Goal: Information Seeking & Learning: Understand process/instructions

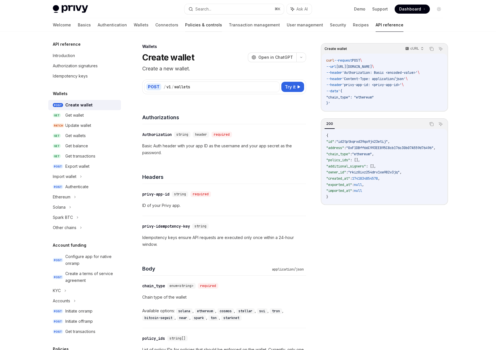
click at [185, 22] on link "Policies & controls" at bounding box center [203, 25] width 37 height 14
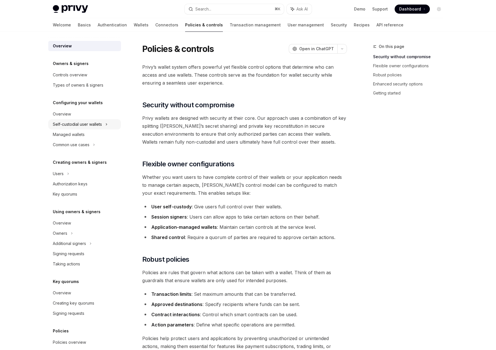
click at [79, 124] on div "Self-custodial user wallets" at bounding box center [77, 124] width 49 height 7
type textarea "*"
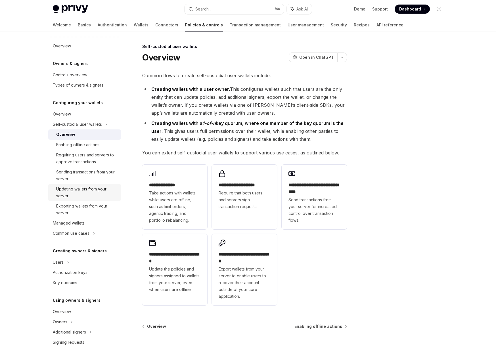
click at [69, 188] on div "Updating wallets from your server" at bounding box center [86, 193] width 61 height 14
click at [206, 9] on div "Search..." at bounding box center [203, 9] width 16 height 7
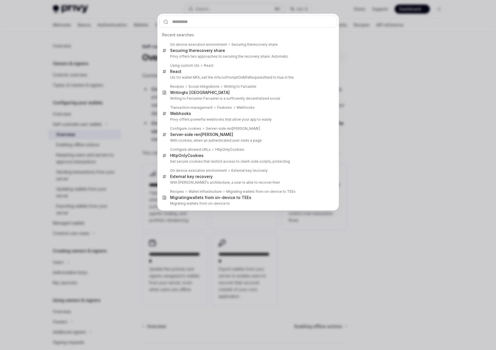
type input "*"
type textarea "*"
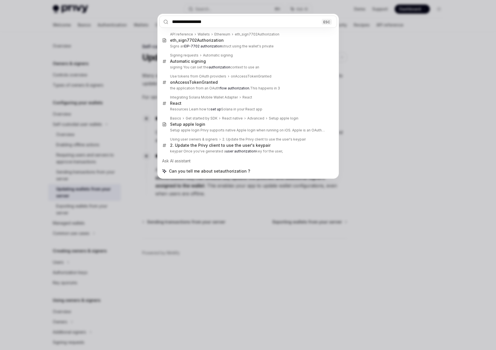
type input "**********"
click at [16, 205] on div "**********" at bounding box center [248, 175] width 496 height 350
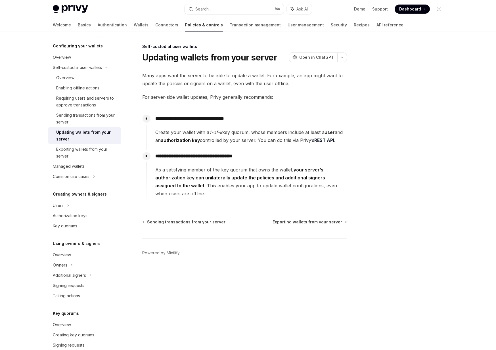
scroll to position [102, 0]
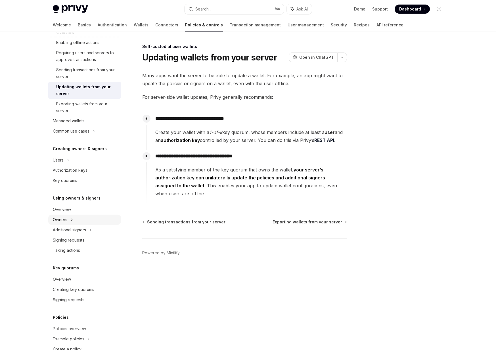
click at [67, 221] on div "Owners" at bounding box center [60, 219] width 14 height 7
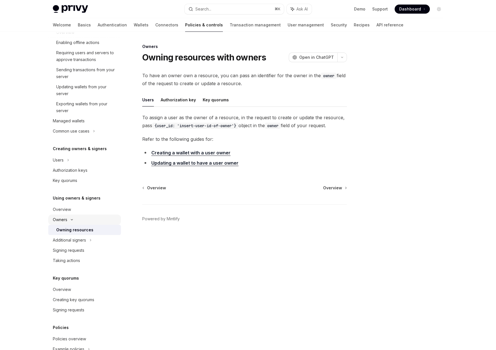
click at [78, 220] on div "Owners" at bounding box center [84, 220] width 73 height 10
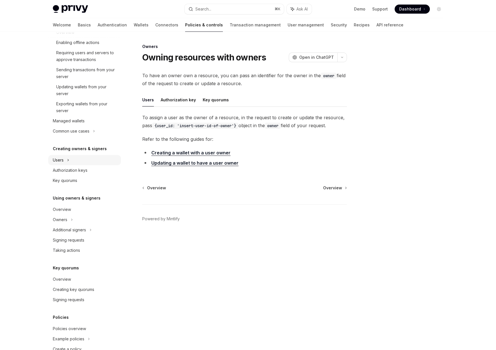
click at [74, 163] on div "Users" at bounding box center [84, 160] width 73 height 10
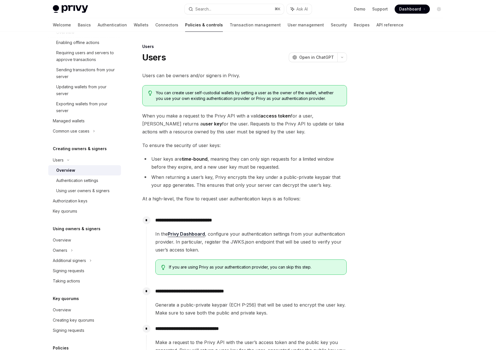
click at [70, 170] on div "Overview" at bounding box center [65, 170] width 19 height 7
click at [63, 160] on div "Users" at bounding box center [58, 160] width 11 height 7
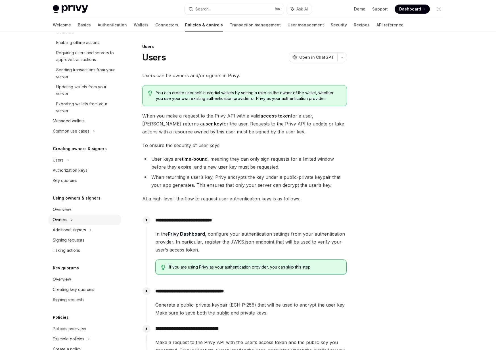
click at [65, 221] on div "Owners" at bounding box center [60, 219] width 14 height 7
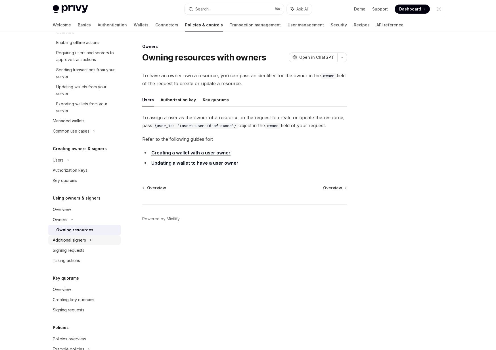
click at [66, 238] on div "Additional signers" at bounding box center [69, 240] width 33 height 7
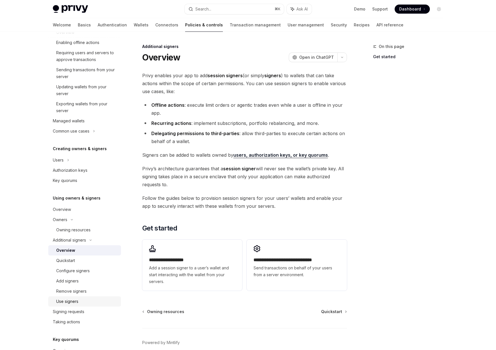
click at [70, 300] on div "Use signers" at bounding box center [67, 301] width 22 height 7
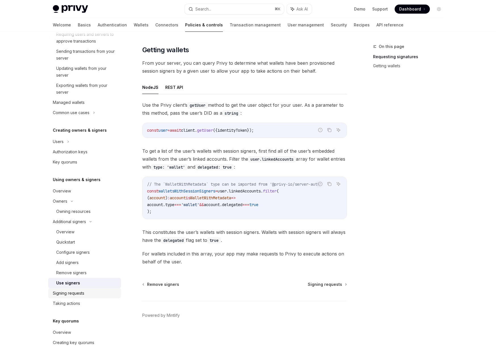
scroll to position [122, 0]
click at [75, 295] on div "Signing requests" at bounding box center [69, 292] width 32 height 7
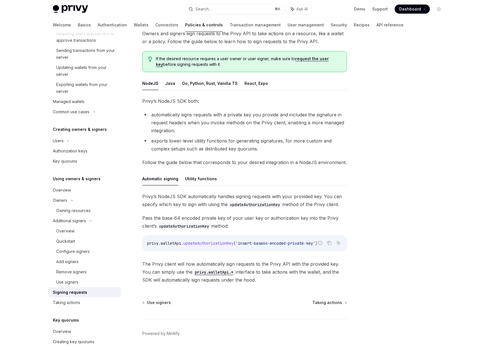
scroll to position [60, 0]
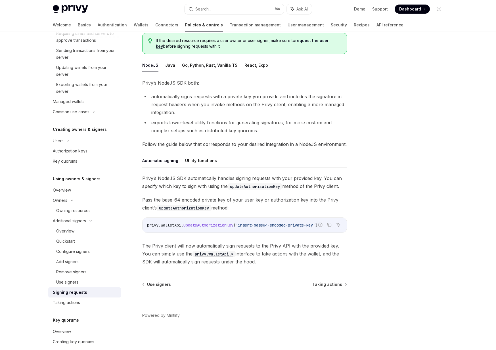
click at [198, 226] on span "updateAuthorizationKey" at bounding box center [208, 225] width 50 height 5
click at [191, 226] on span "updateAuthorizationKey" at bounding box center [208, 225] width 50 height 5
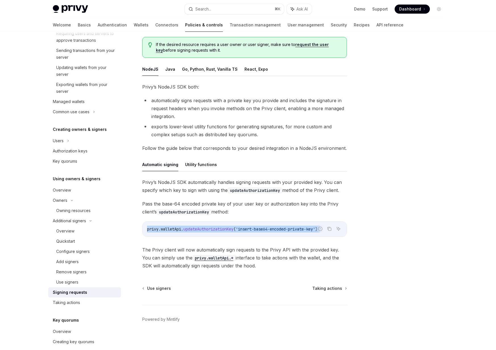
scroll to position [53, 0]
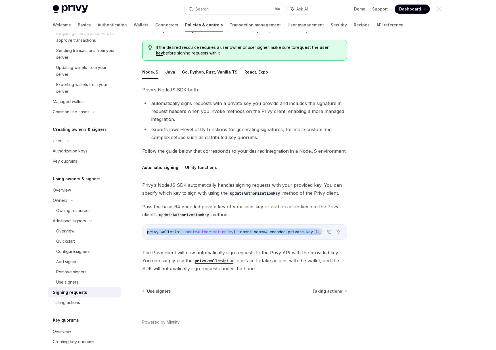
click at [191, 226] on div "privy . walletApi . updateAuthorizationKey ( 'insert-base64-encoded-private-key…" at bounding box center [245, 232] width 204 height 15
click at [64, 222] on div "Additional signers" at bounding box center [69, 221] width 33 height 7
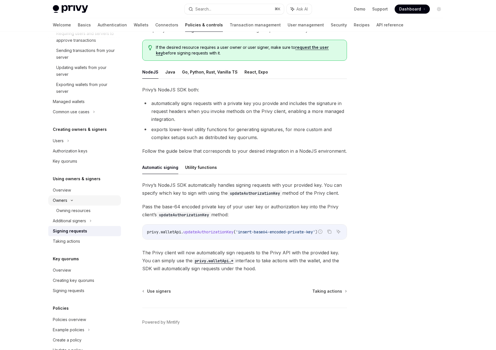
click at [71, 198] on div "Owners" at bounding box center [84, 200] width 73 height 10
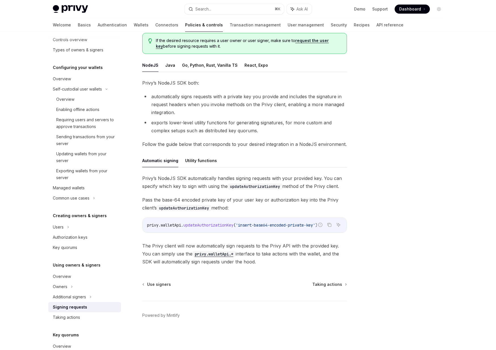
scroll to position [34, 0]
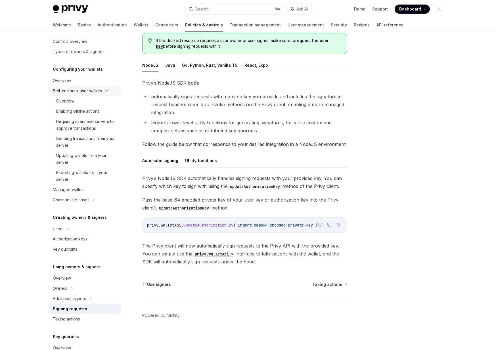
click at [67, 91] on div "Self-custodial user wallets" at bounding box center [77, 90] width 49 height 7
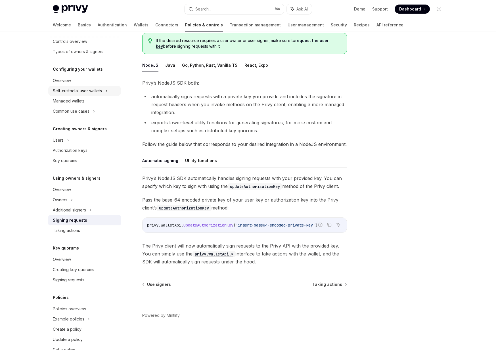
click at [67, 90] on div "Self-custodial user wallets" at bounding box center [77, 90] width 49 height 7
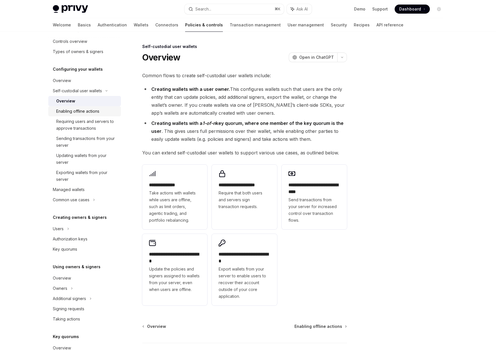
click at [64, 109] on div "Enabling offline actions" at bounding box center [77, 111] width 43 height 7
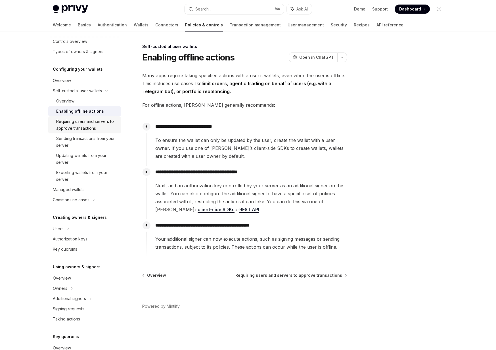
click at [70, 128] on div "Requiring users and servers to approve transactions" at bounding box center [86, 125] width 61 height 14
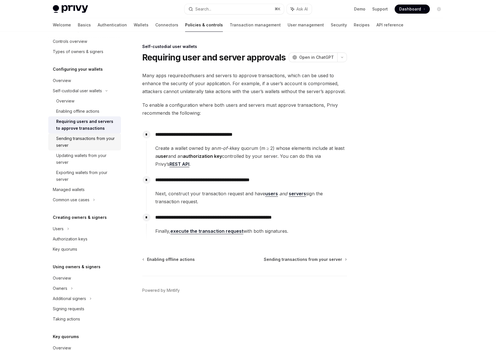
click at [74, 143] on div "Sending transactions from your server" at bounding box center [86, 142] width 61 height 14
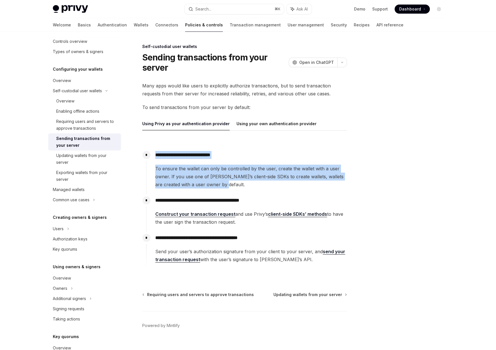
drag, startPoint x: 179, startPoint y: 151, endPoint x: 198, endPoint y: 192, distance: 45.0
click at [198, 192] on div "**********" at bounding box center [246, 171] width 201 height 45
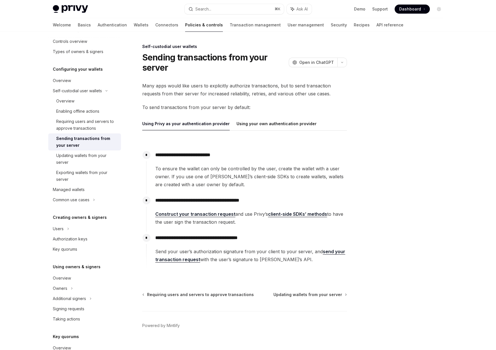
click at [217, 186] on span "To ensure the wallet can only be controlled by the user, create the wallet with…" at bounding box center [250, 177] width 191 height 24
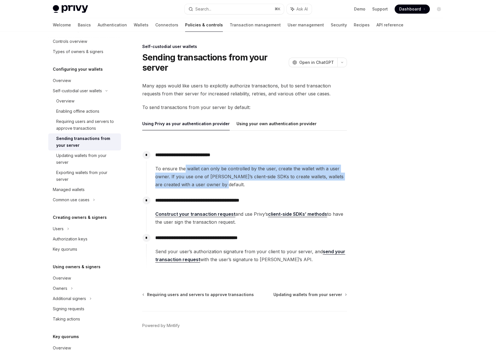
drag, startPoint x: 217, startPoint y: 186, endPoint x: 183, endPoint y: 166, distance: 38.6
click at [183, 166] on span "To ensure the wallet can only be controlled by the user, create the wallet with…" at bounding box center [250, 177] width 191 height 24
drag, startPoint x: 183, startPoint y: 166, endPoint x: 191, endPoint y: 185, distance: 20.6
click at [191, 185] on span "To ensure the wallet can only be controlled by the user, create the wallet with…" at bounding box center [250, 177] width 191 height 24
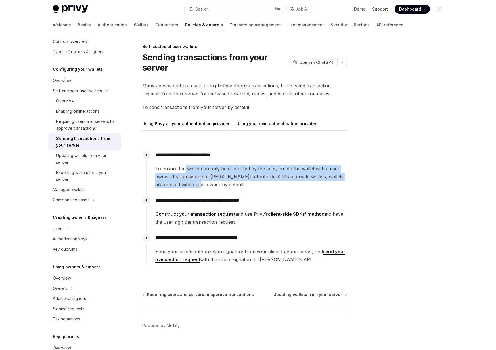
click at [191, 185] on span "To ensure the wallet can only be controlled by the user, create the wallet with…" at bounding box center [250, 177] width 191 height 24
drag, startPoint x: 191, startPoint y: 185, endPoint x: 184, endPoint y: 161, distance: 25.3
click at [184, 161] on div "**********" at bounding box center [246, 169] width 201 height 40
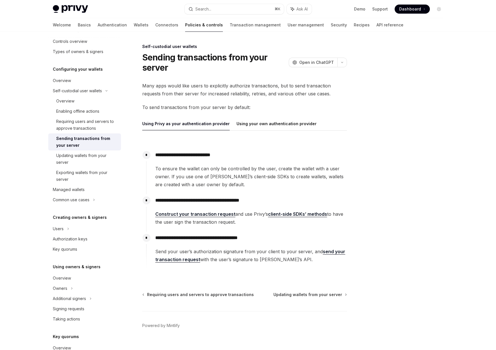
click at [182, 258] on link "send your transaction request" at bounding box center [250, 256] width 190 height 14
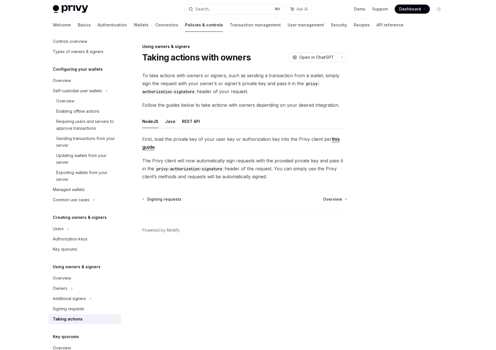
click at [166, 116] on button "Java" at bounding box center [170, 121] width 10 height 13
click at [179, 119] on ul "NodeJS Java REST API" at bounding box center [244, 122] width 205 height 14
click at [145, 123] on button "NodeJS" at bounding box center [150, 121] width 16 height 13
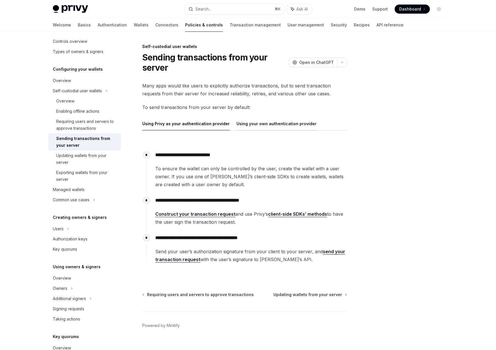
click at [273, 121] on button "Using your own authentication provider" at bounding box center [277, 123] width 80 height 13
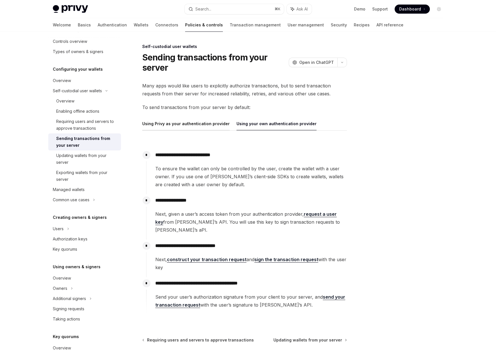
click at [186, 122] on button "Using Privy as your authentication provider" at bounding box center [185, 123] width 87 height 13
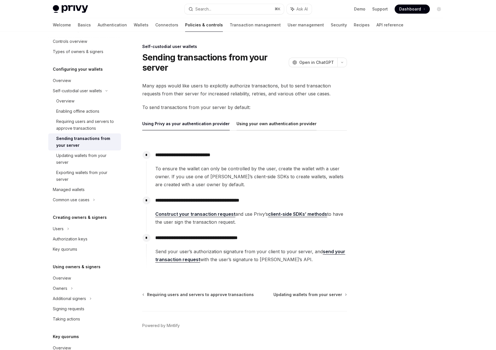
click at [256, 126] on button "Using your own authentication provider" at bounding box center [277, 123] width 80 height 13
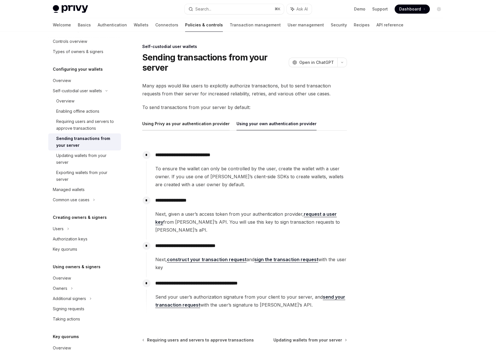
click at [183, 127] on button "Using Privy as your authentication provider" at bounding box center [185, 123] width 87 height 13
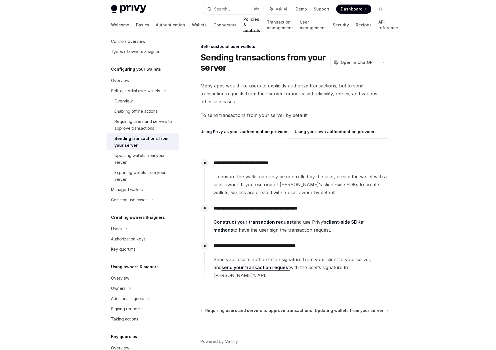
scroll to position [34, 0]
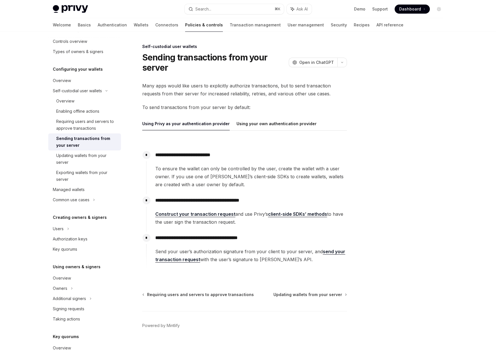
type textarea "*"
